Goal: Navigation & Orientation: Find specific page/section

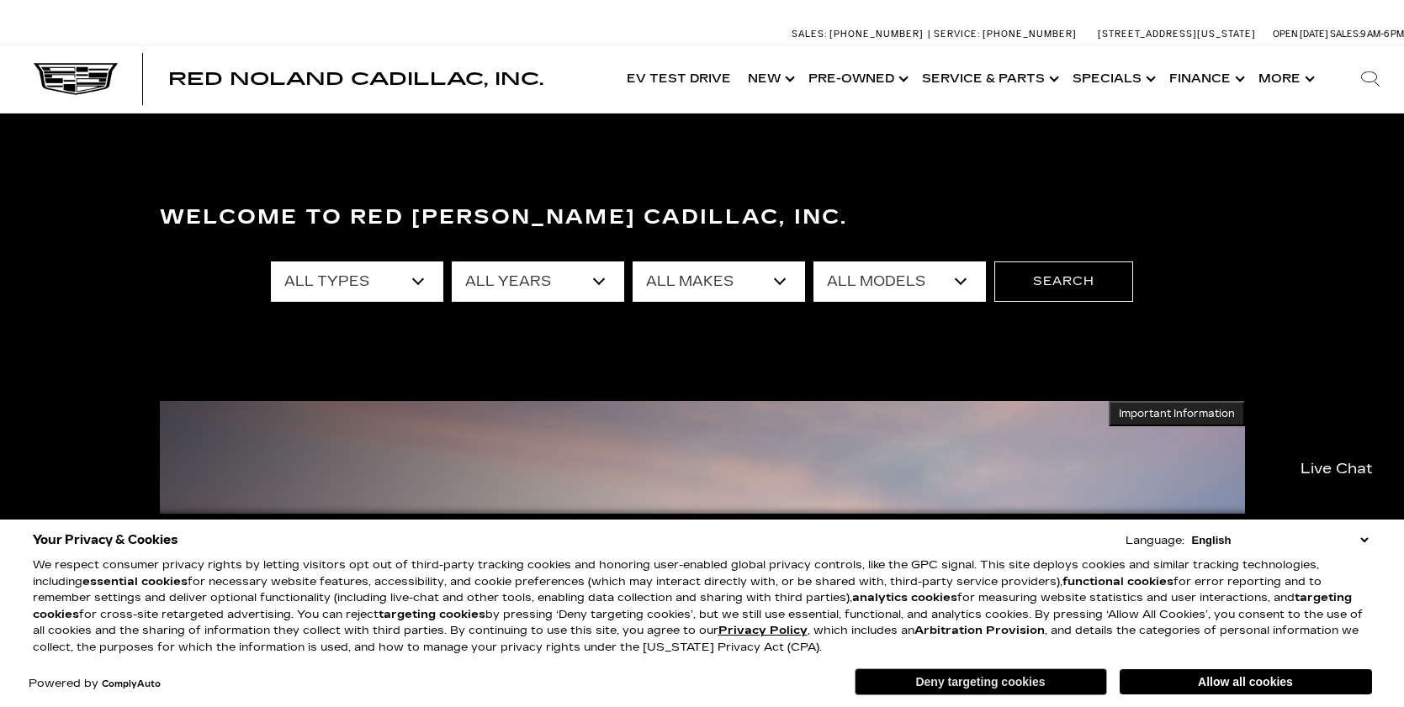
click at [1031, 681] on button "Deny targeting cookies" at bounding box center [981, 682] width 252 height 27
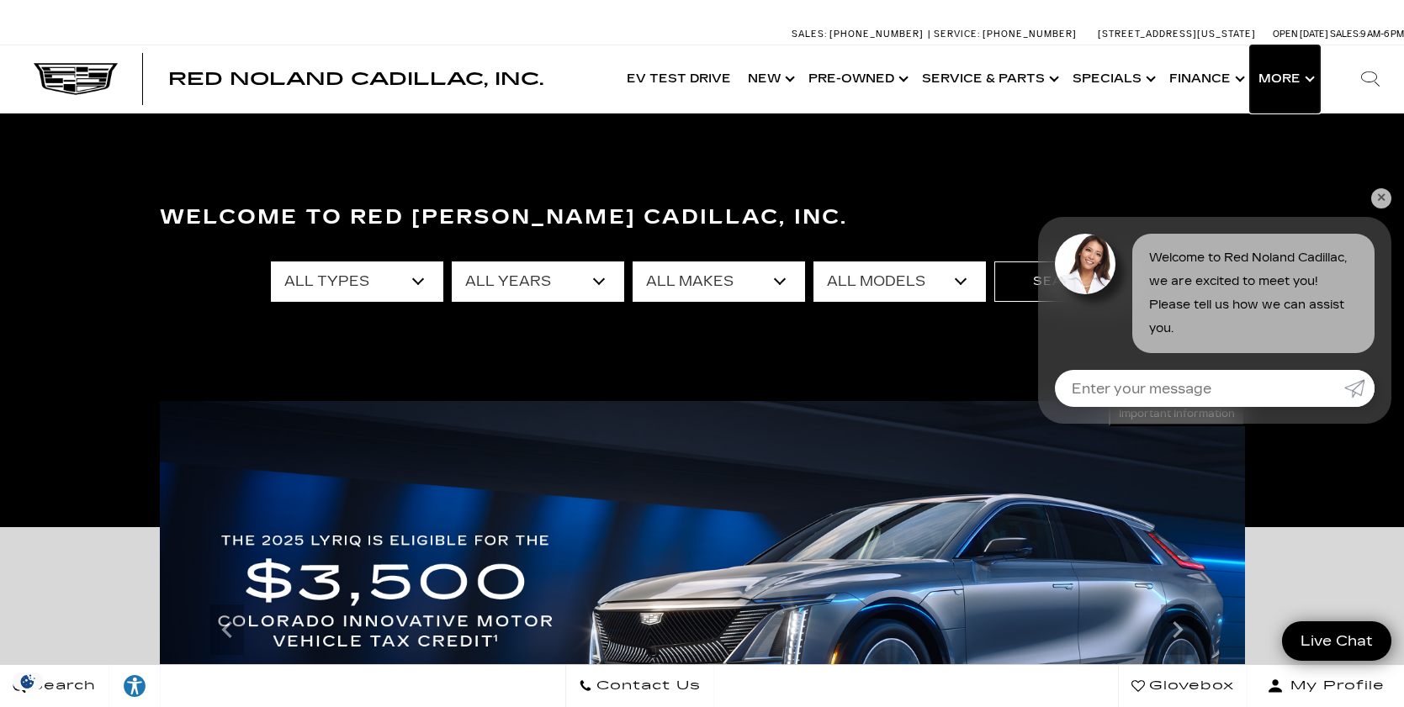
click at [1295, 81] on button "Show More" at bounding box center [1285, 78] width 70 height 67
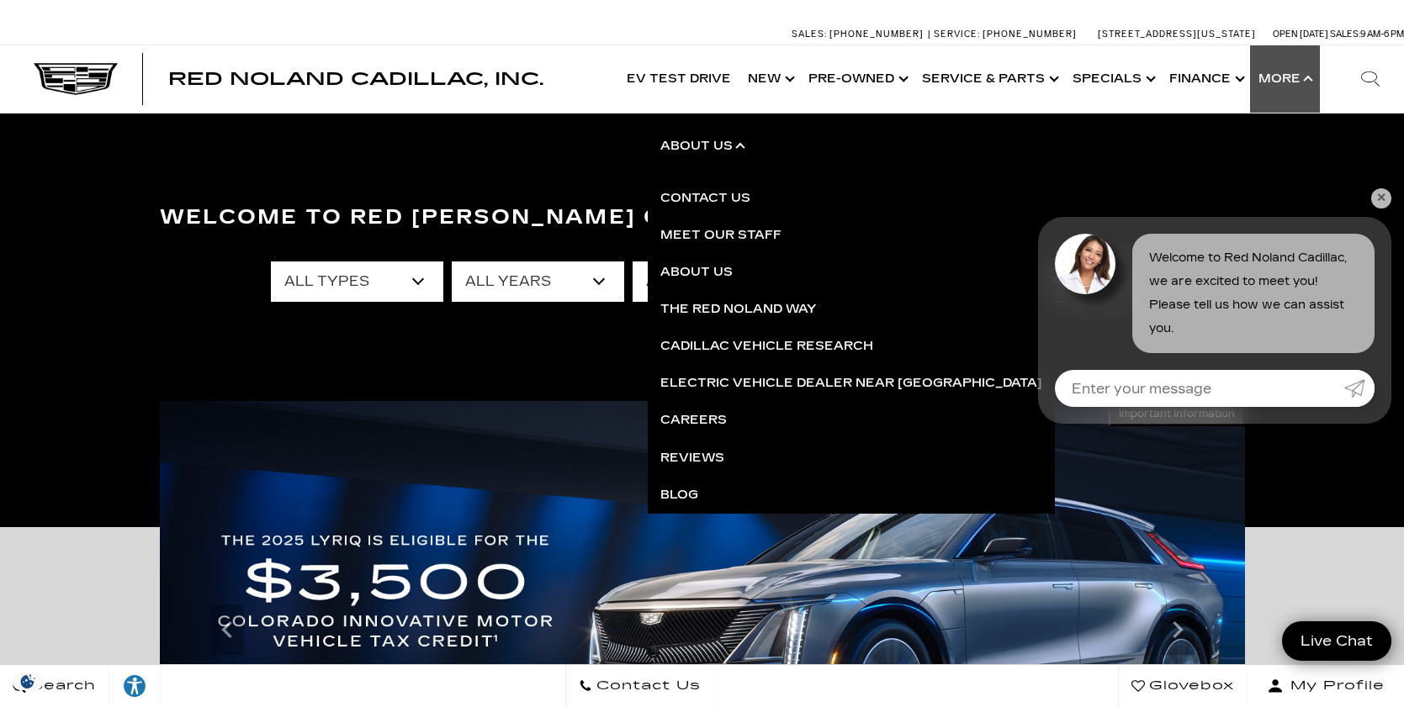
click at [728, 140] on link "Show About Us" at bounding box center [702, 146] width 109 height 67
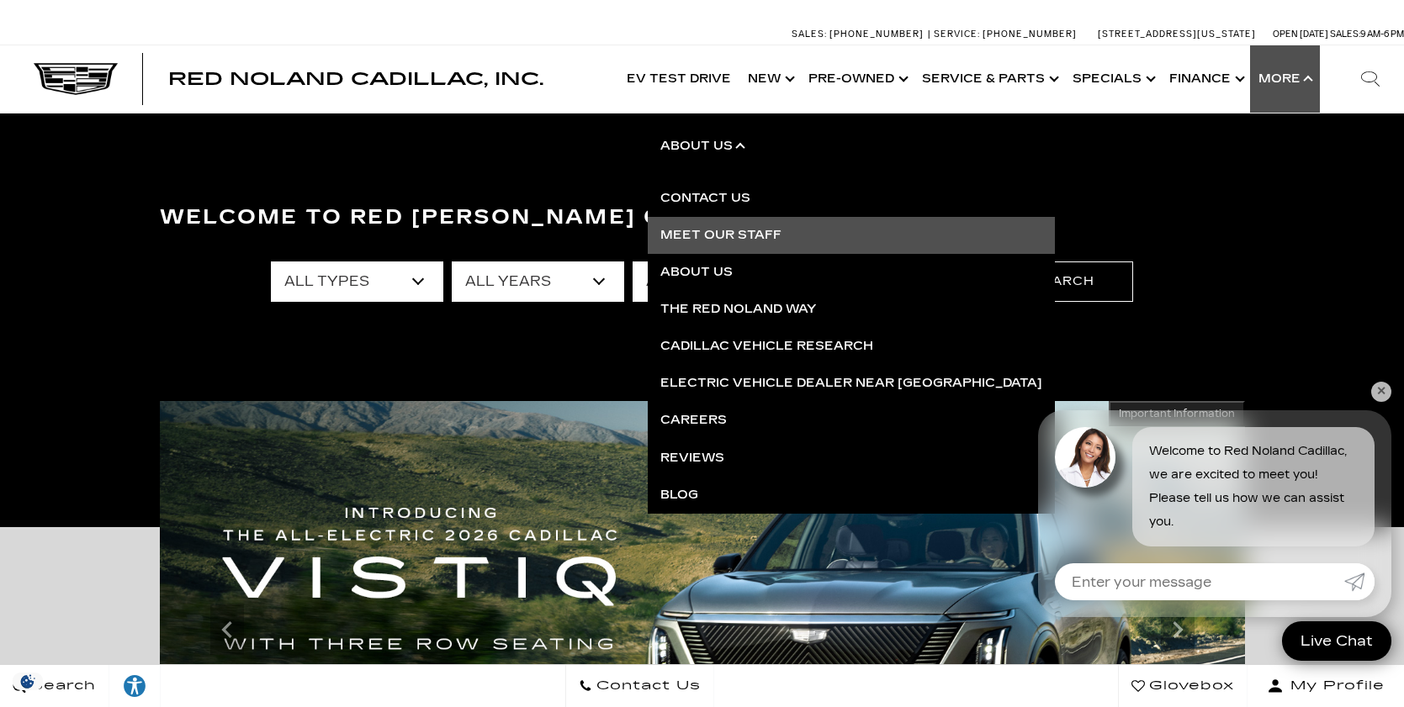
click at [759, 232] on link "Meet Our Staff" at bounding box center [851, 235] width 407 height 37
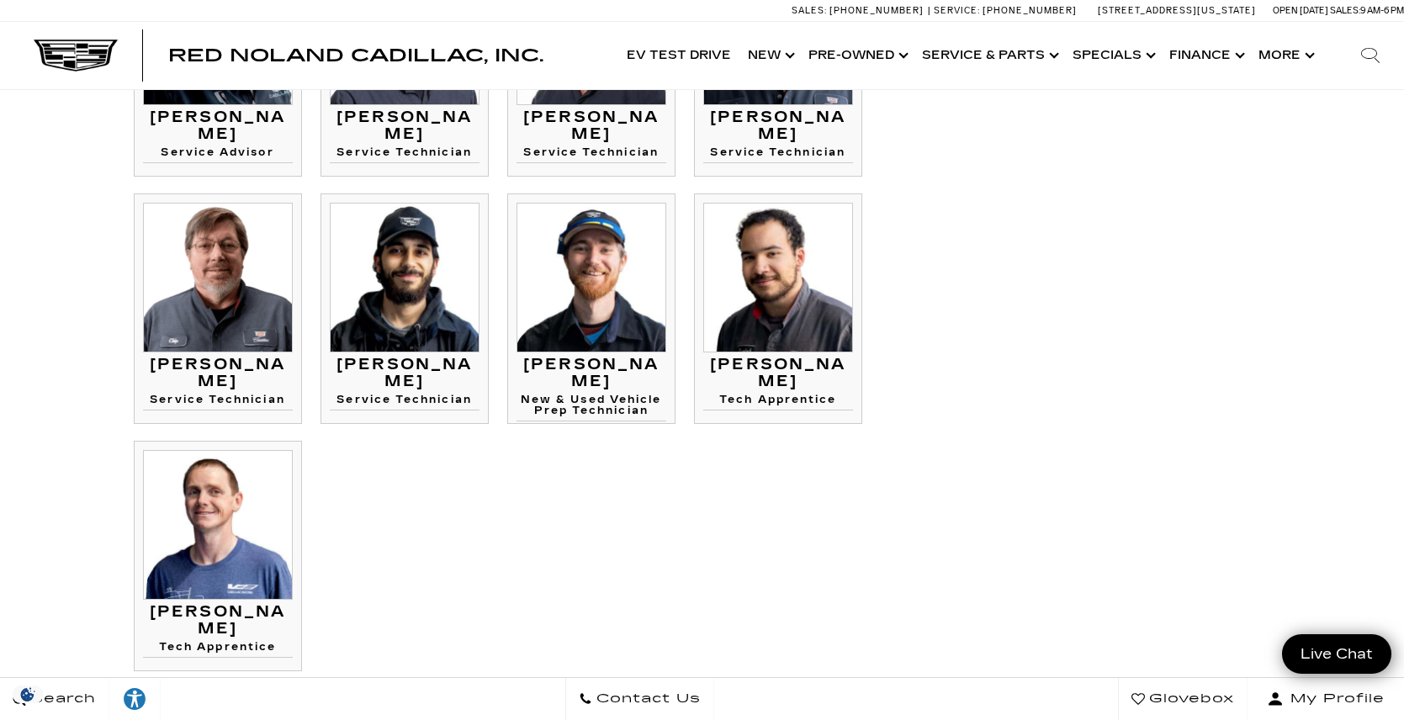
scroll to position [1682, 0]
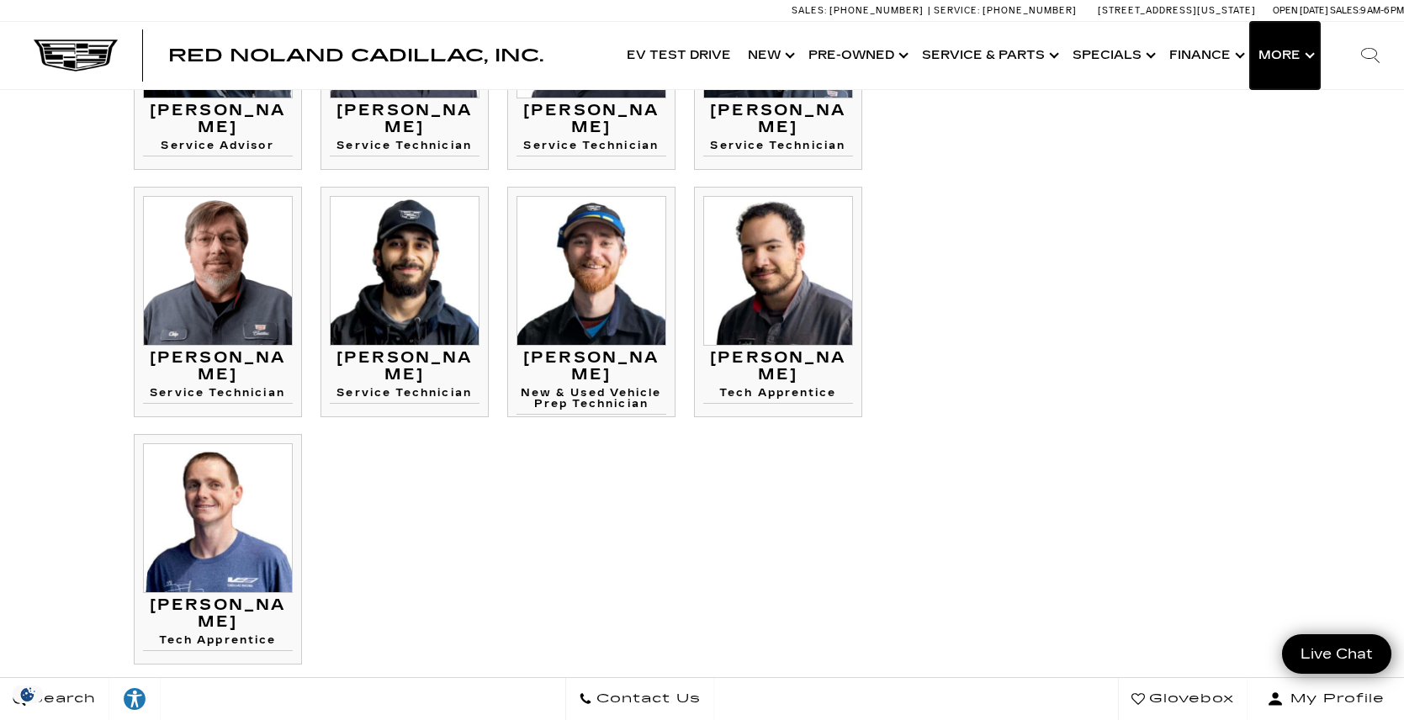
click at [1305, 61] on button "Show More" at bounding box center [1285, 55] width 70 height 67
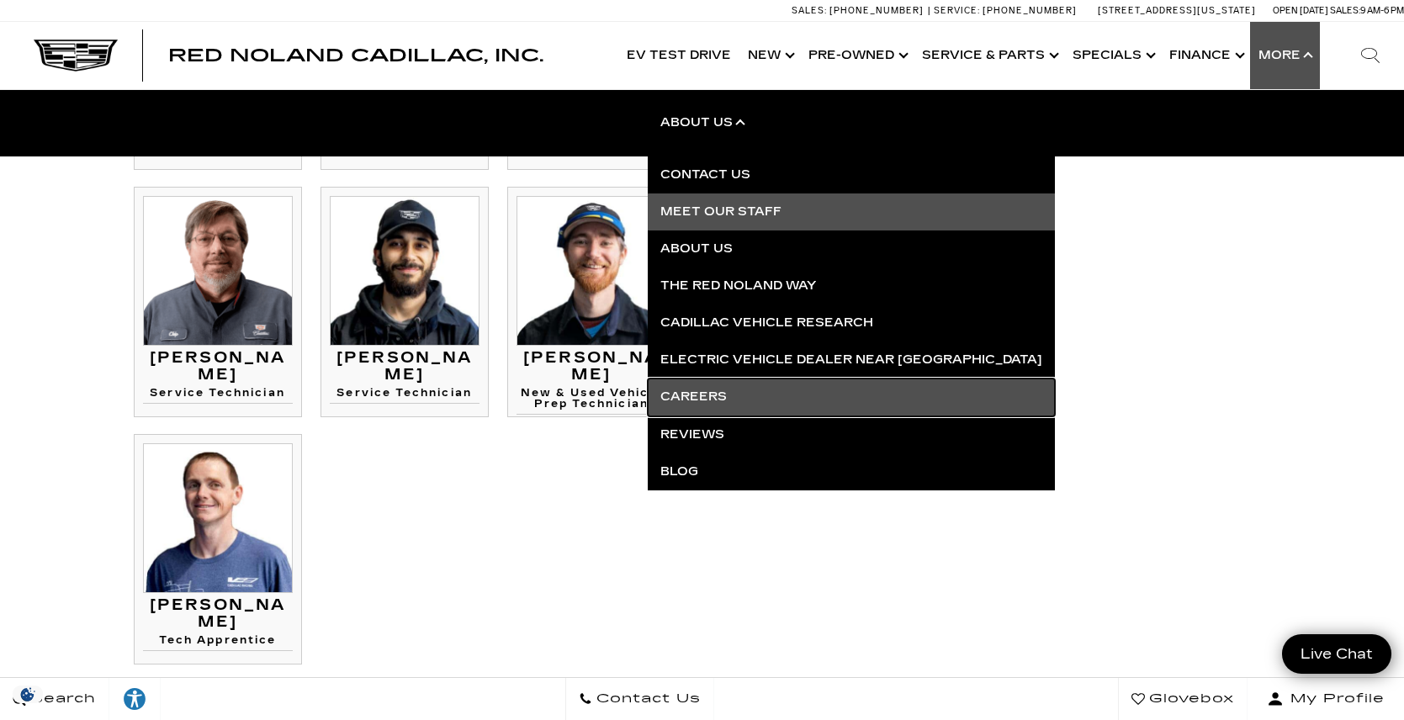
click at [751, 400] on link "Careers" at bounding box center [851, 396] width 407 height 37
